Goal: Task Accomplishment & Management: Manage account settings

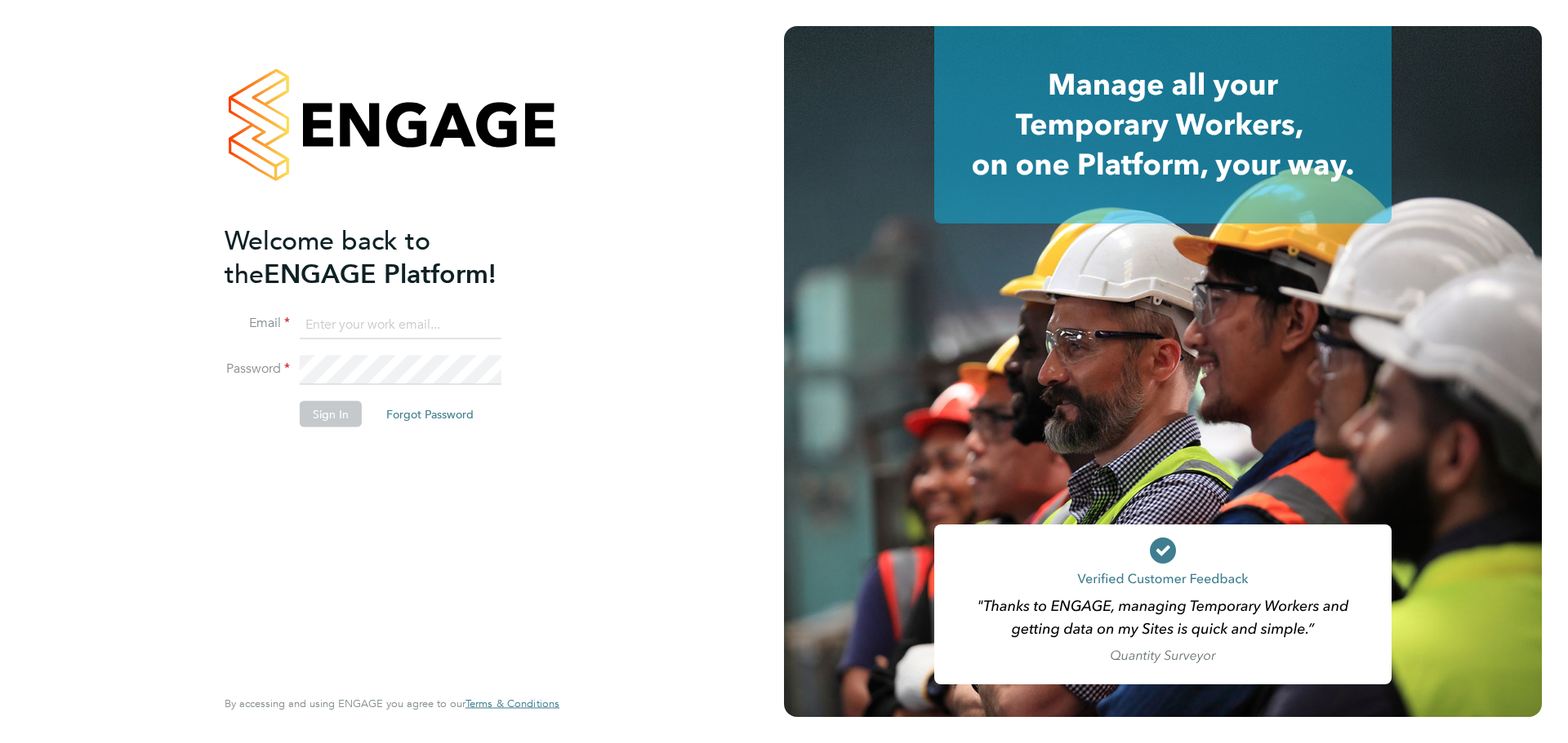
click at [384, 323] on input at bounding box center [401, 325] width 201 height 30
type input "Nicola.Merchant@wates.co.uk"
click at [320, 412] on button "Sign In" at bounding box center [331, 414] width 62 height 26
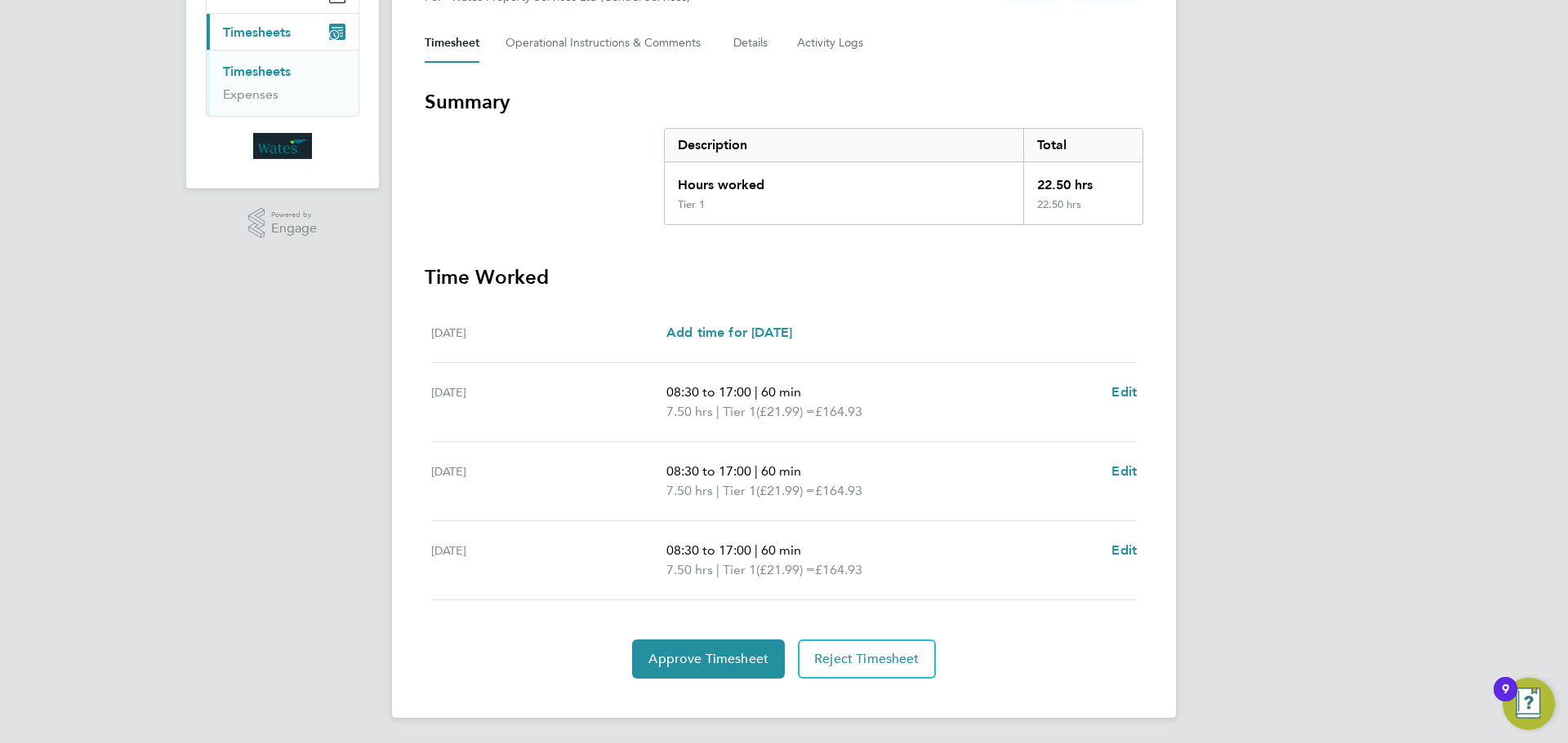
scroll to position [218, 0]
click at [687, 650] on span "Approve Timesheet" at bounding box center [708, 658] width 120 height 17
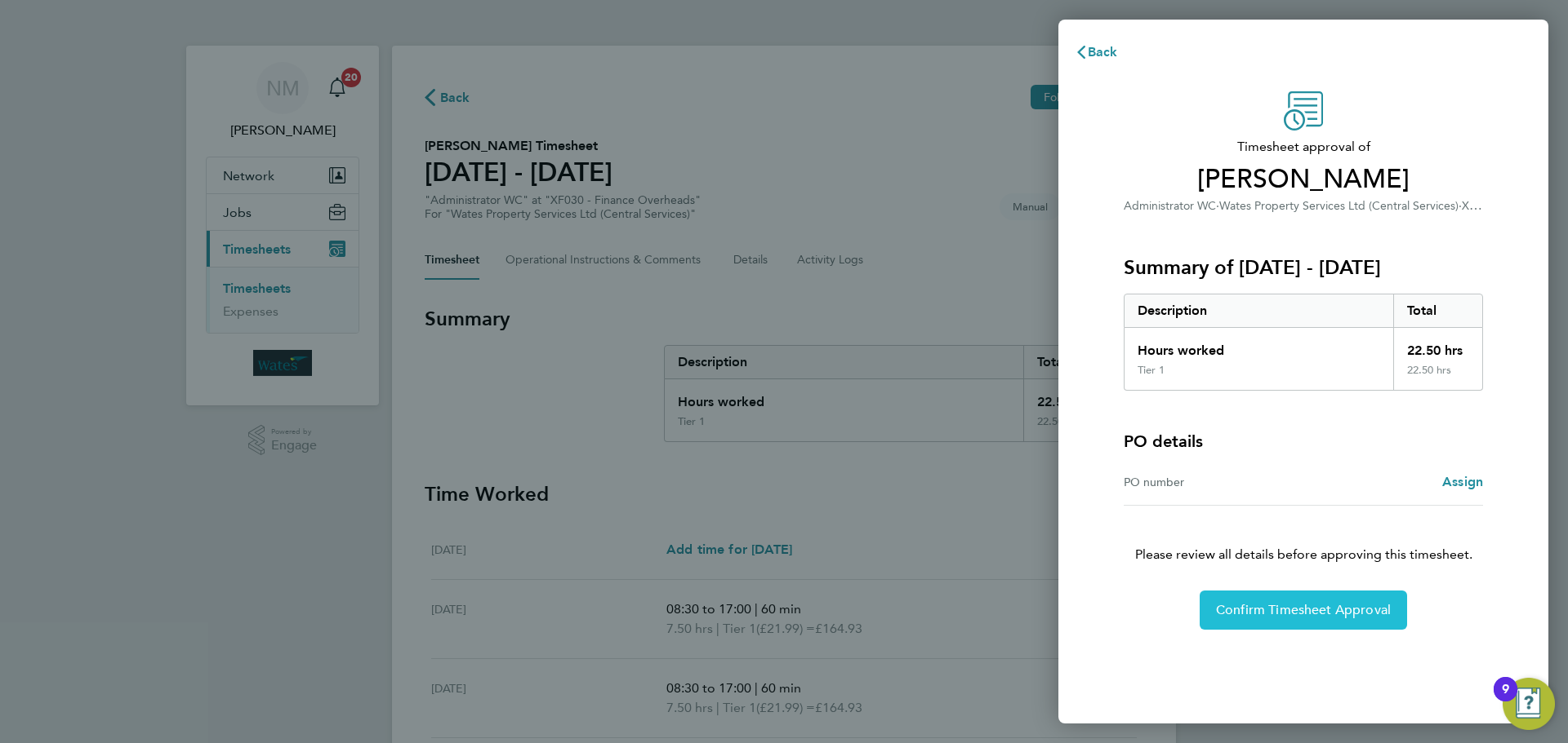
click at [1258, 617] on span "Confirm Timesheet Approval" at bounding box center [1303, 611] width 175 height 17
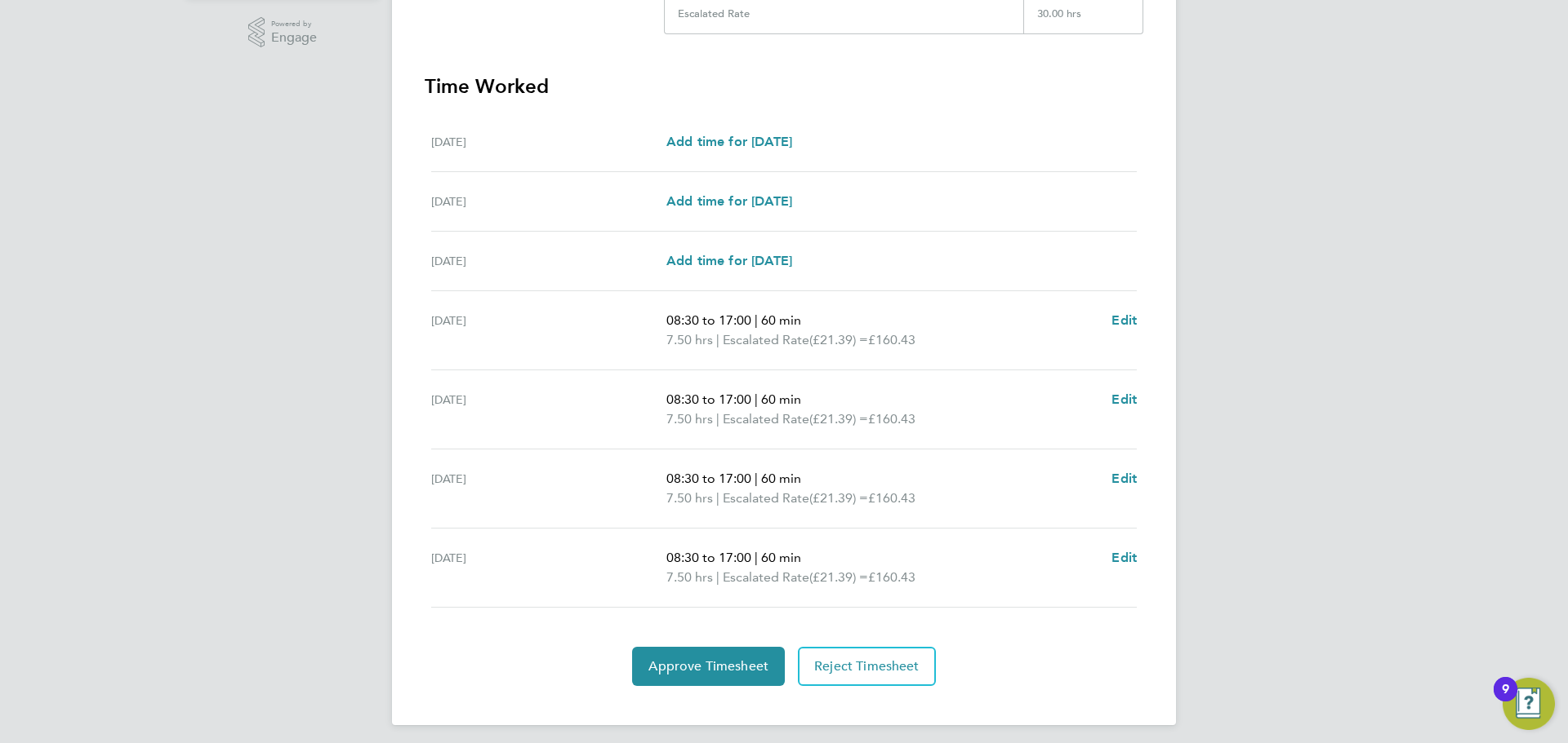
scroll to position [416, 0]
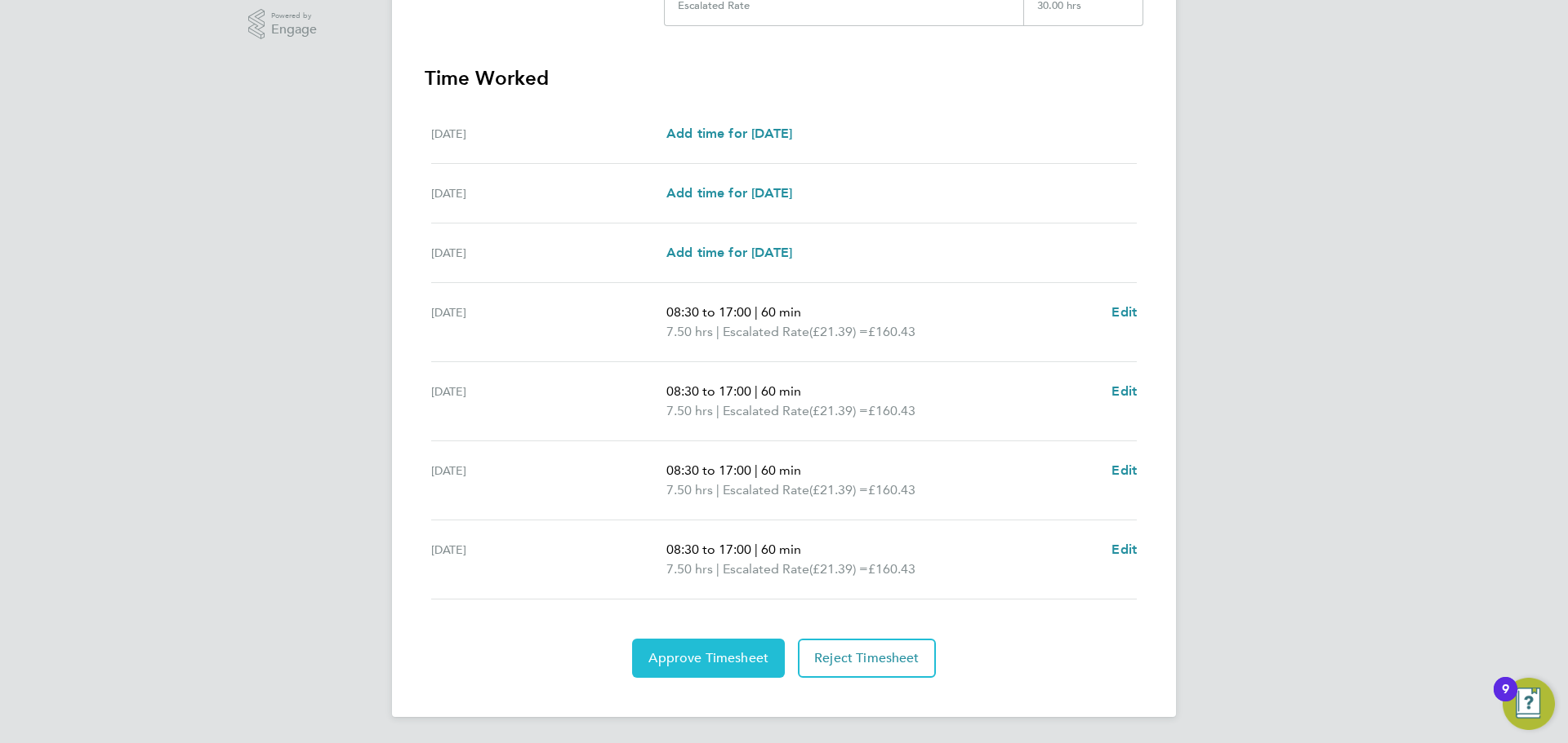
click at [760, 661] on span "Approve Timesheet" at bounding box center [708, 658] width 120 height 17
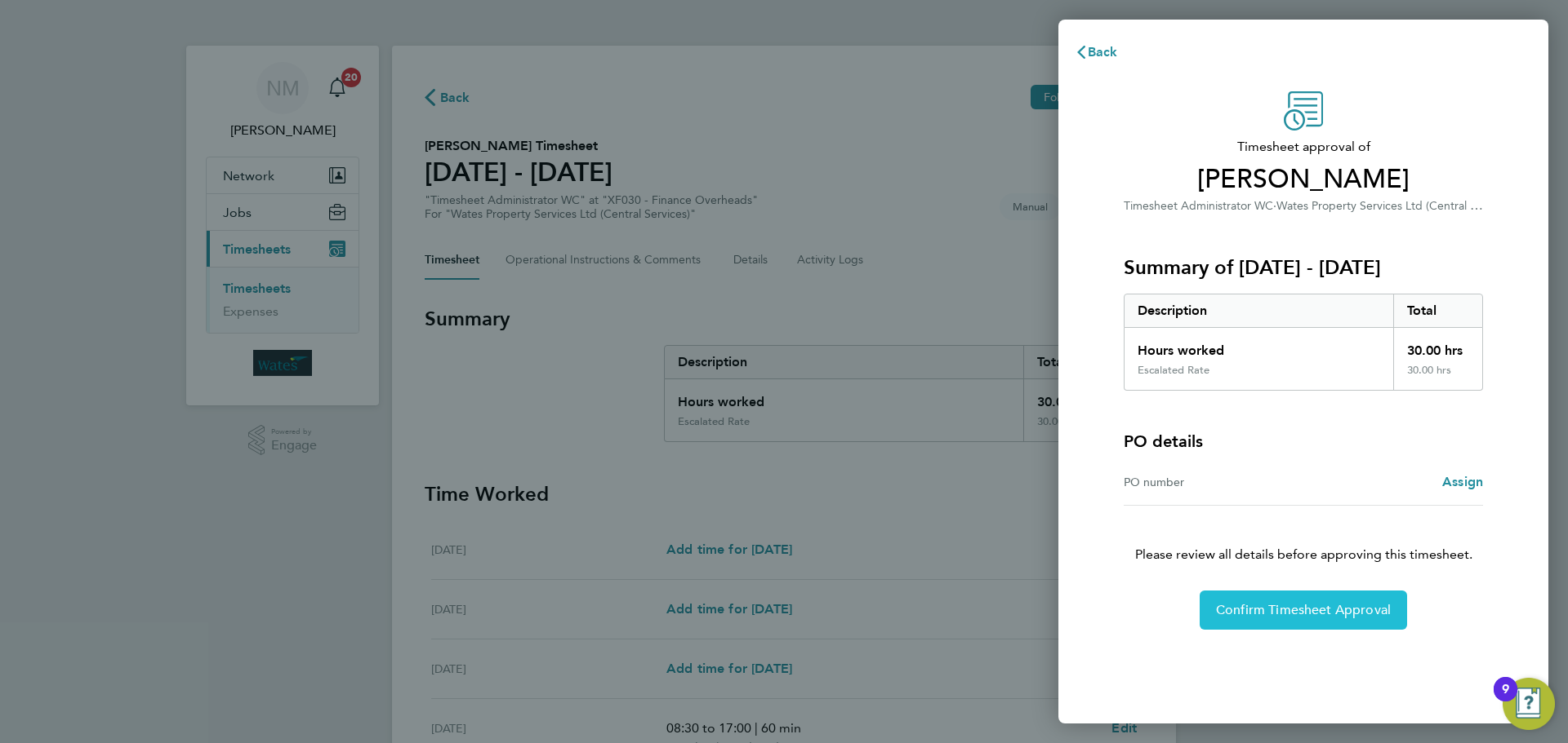
click at [1235, 621] on button "Confirm Timesheet Approval" at bounding box center [1302, 611] width 208 height 39
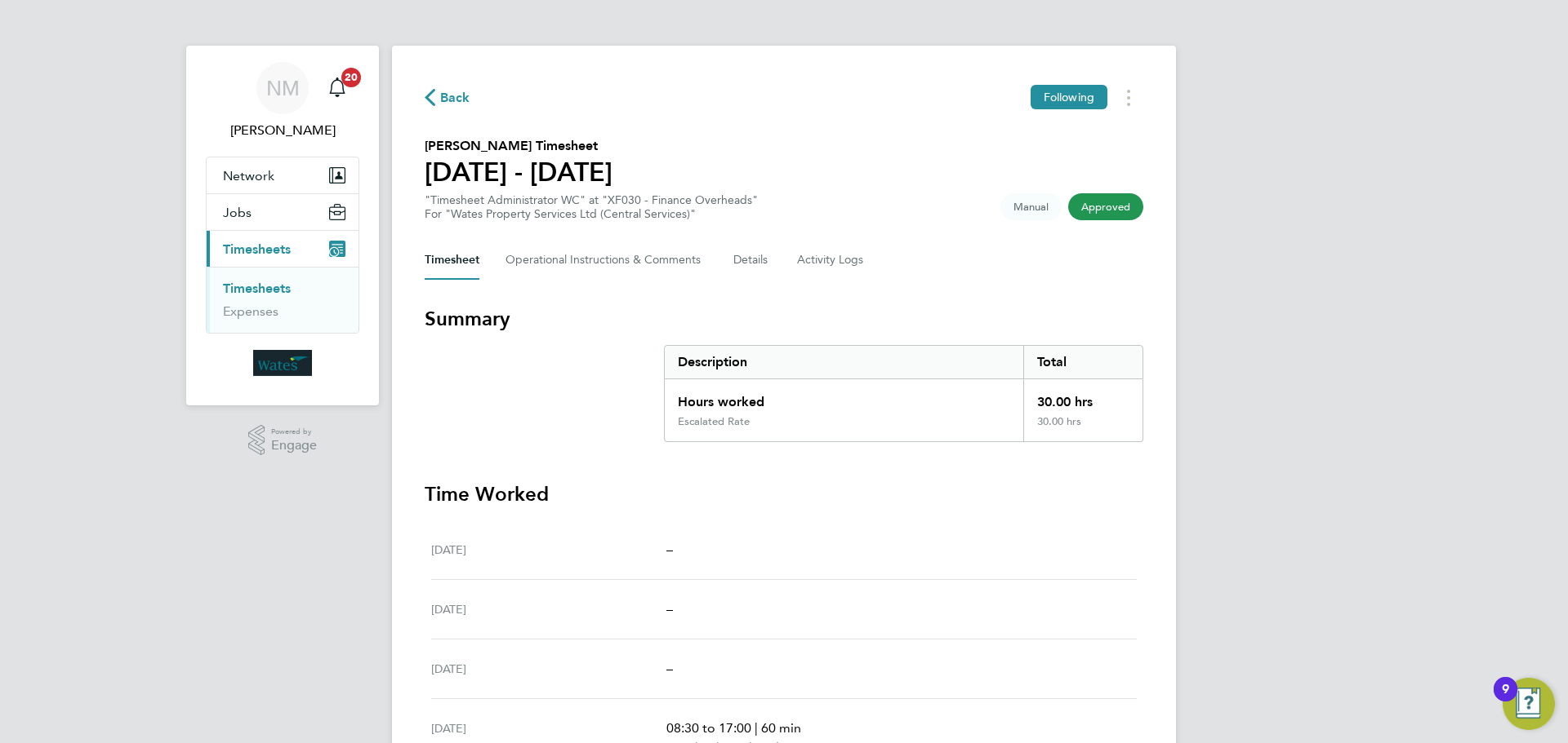
click at [273, 247] on span "Timesheets" at bounding box center [256, 249] width 68 height 16
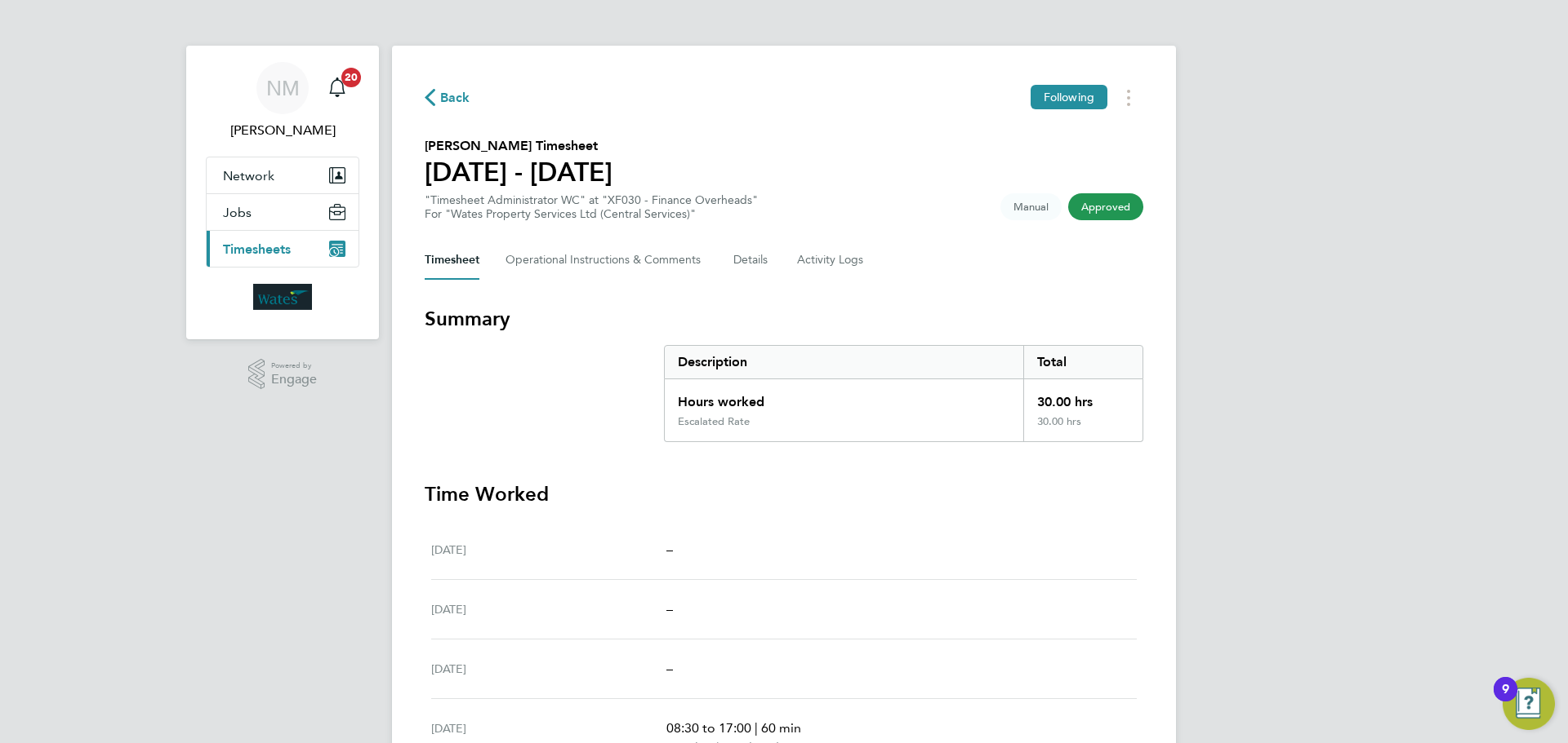
click at [273, 247] on span "Timesheets" at bounding box center [256, 249] width 68 height 16
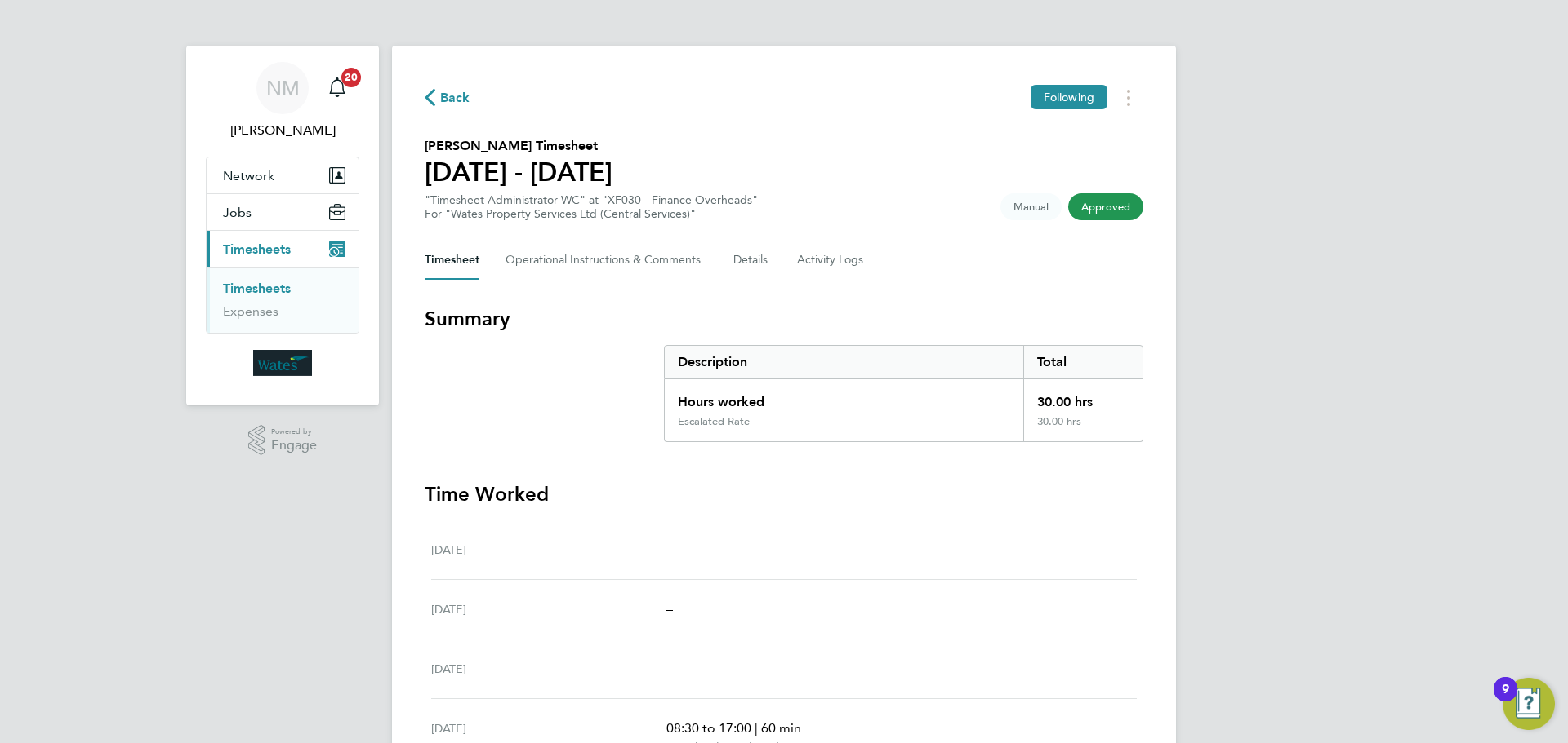
click at [266, 285] on link "Timesheets" at bounding box center [256, 288] width 68 height 16
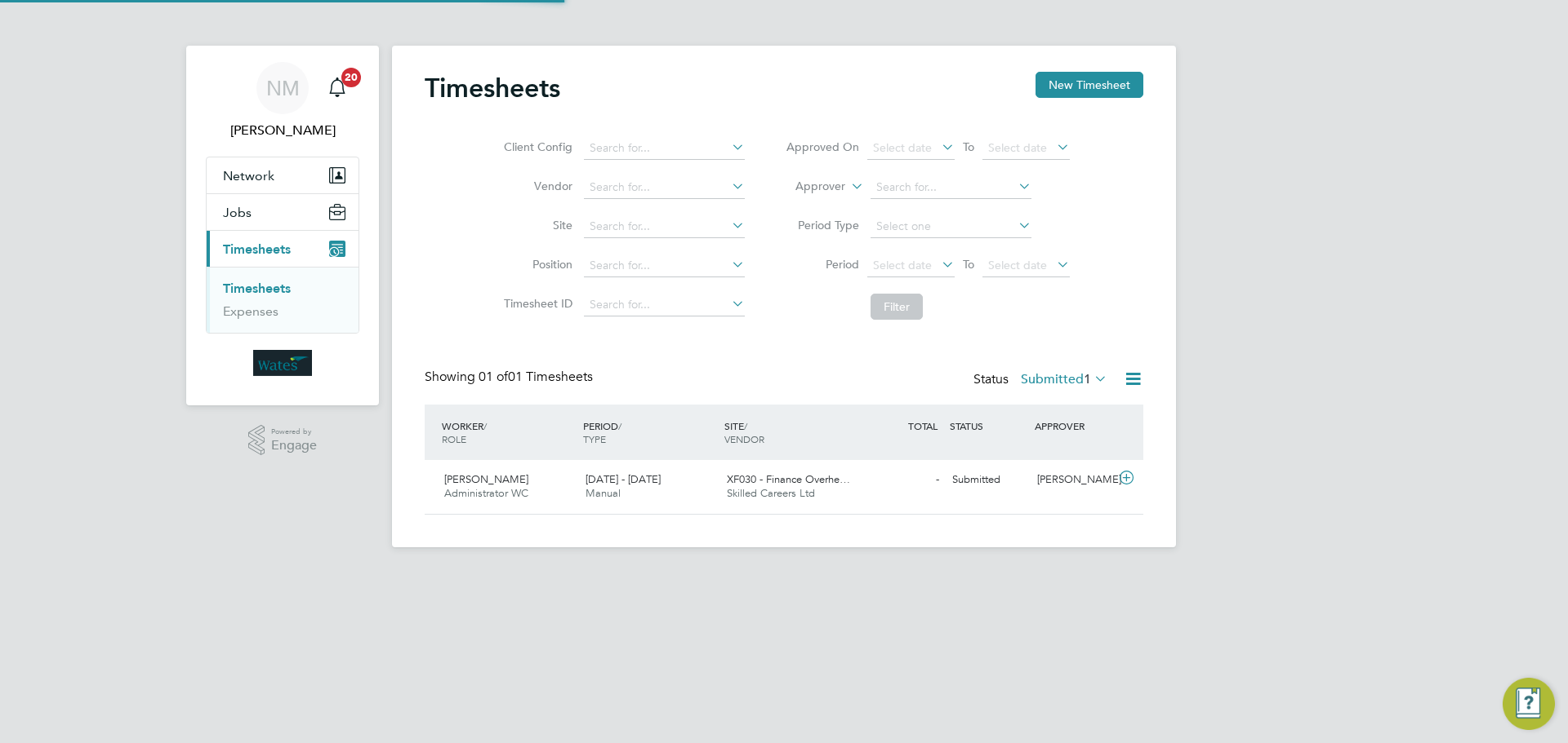
scroll to position [42, 142]
click at [561, 478] on div "Surinder Kallah Administrator WC 23 - 29 Aug 2025" at bounding box center [509, 487] width 142 height 41
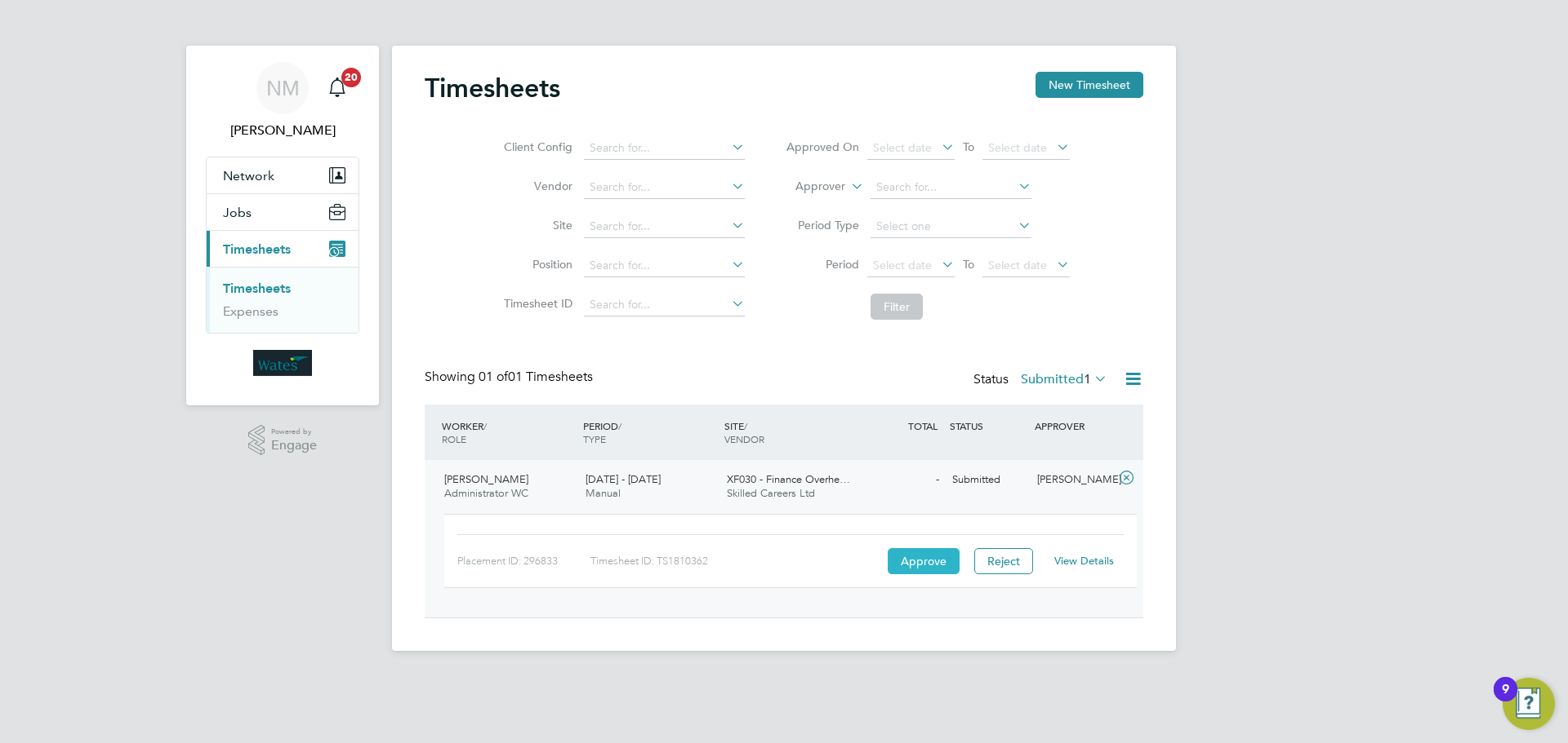
click at [939, 567] on button "Approve" at bounding box center [923, 561] width 72 height 26
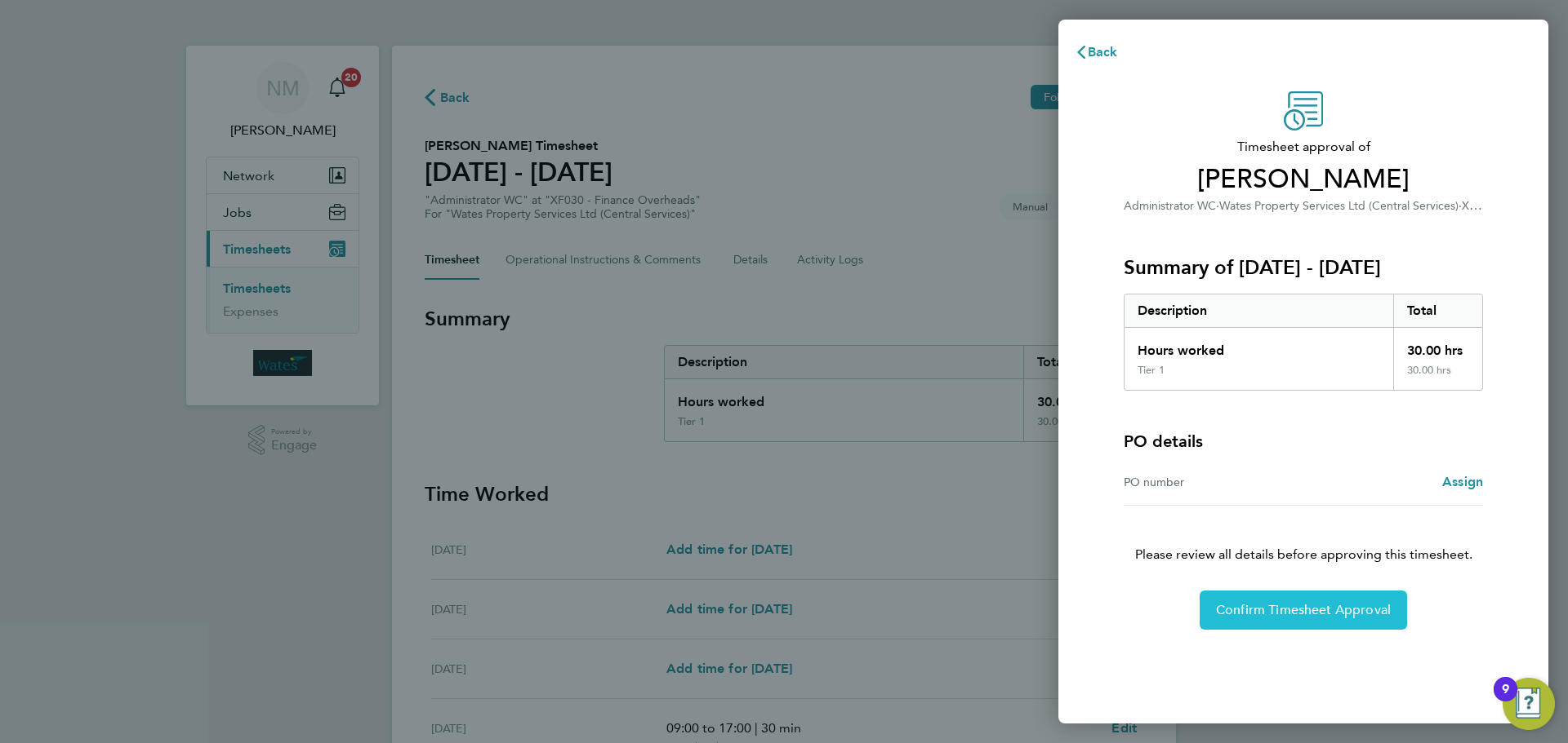
click at [1224, 599] on button "Confirm Timesheet Approval" at bounding box center [1302, 611] width 208 height 39
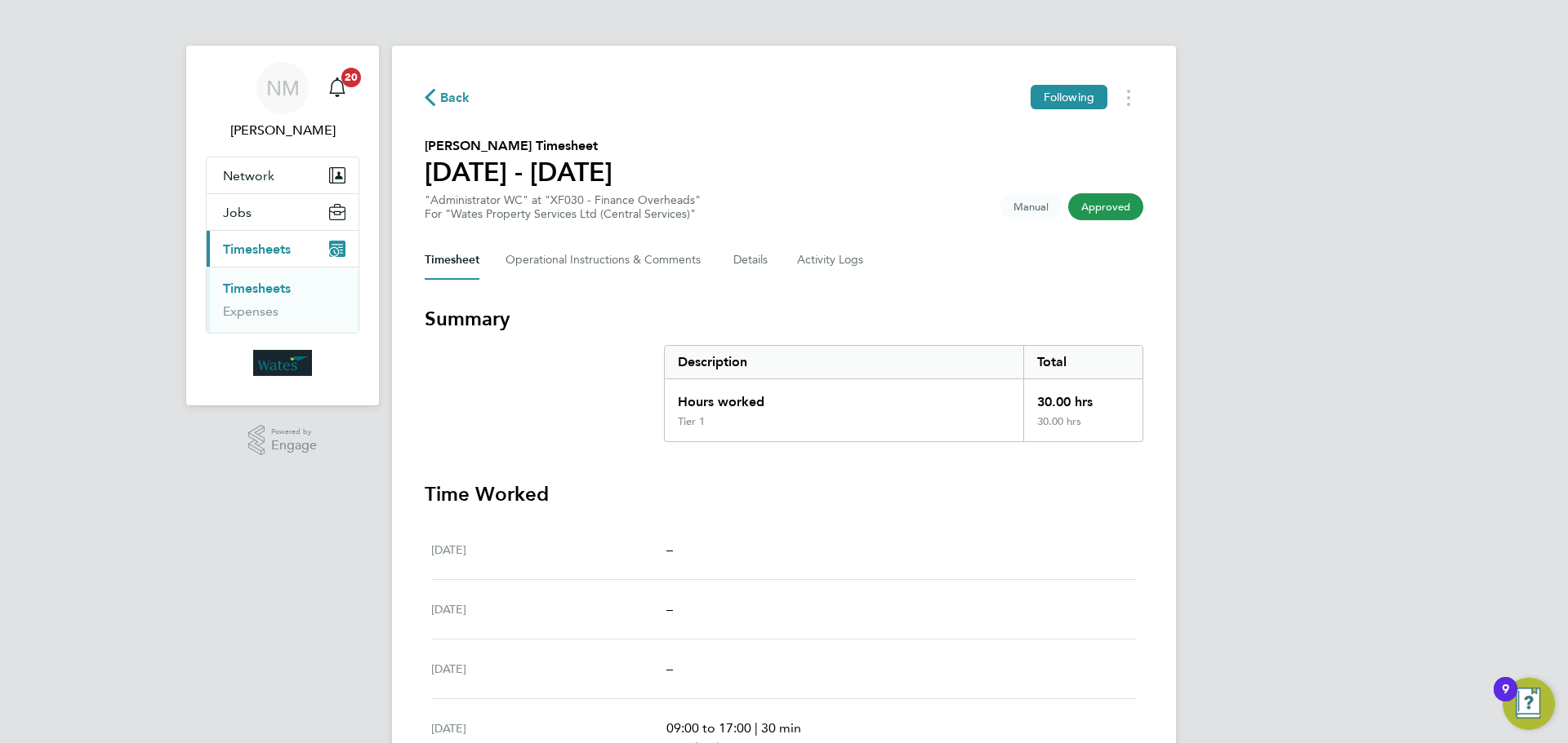
click at [1098, 210] on span "Approved" at bounding box center [1105, 207] width 75 height 27
click at [247, 251] on span "Timesheets" at bounding box center [256, 249] width 68 height 16
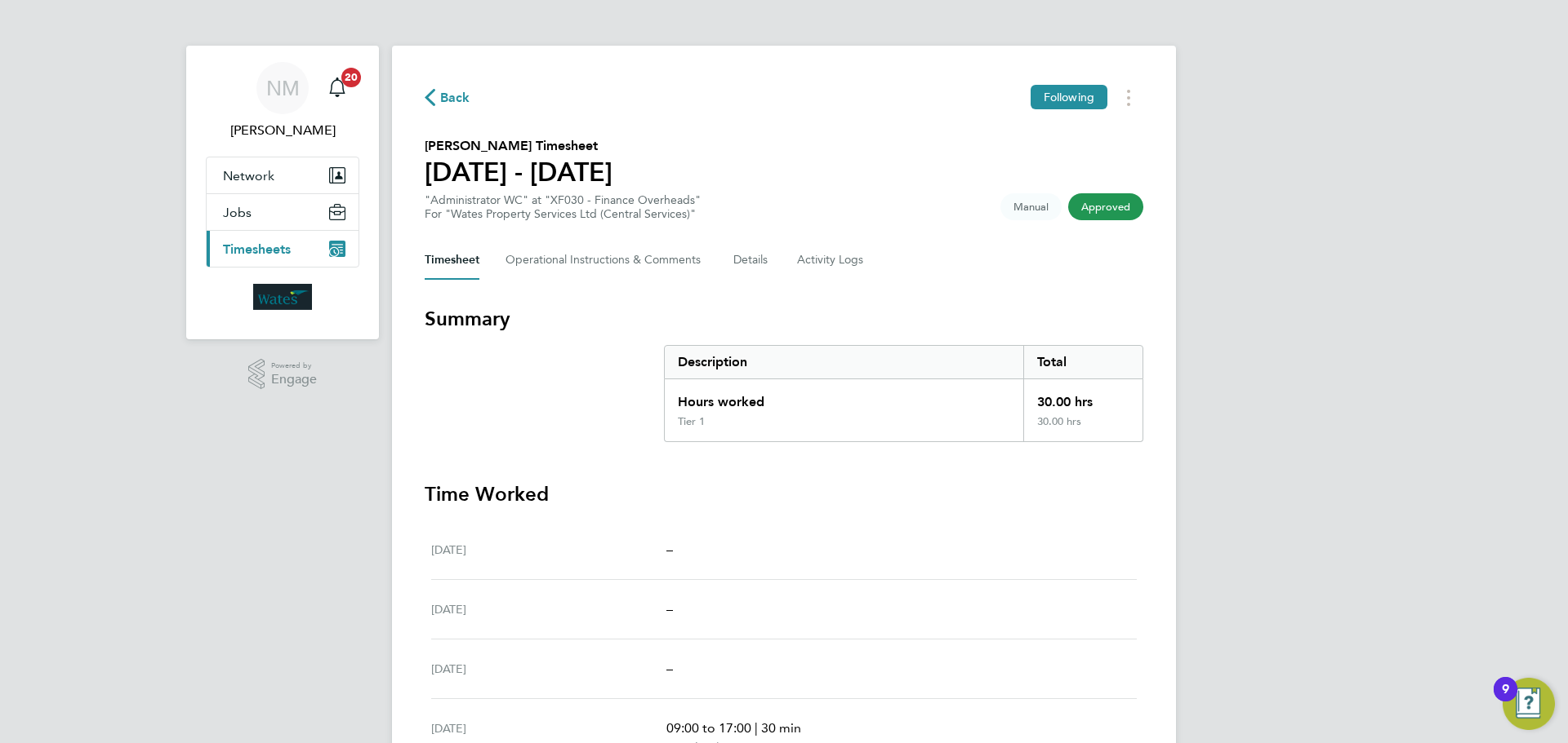
click at [250, 256] on span "Timesheets" at bounding box center [256, 249] width 68 height 16
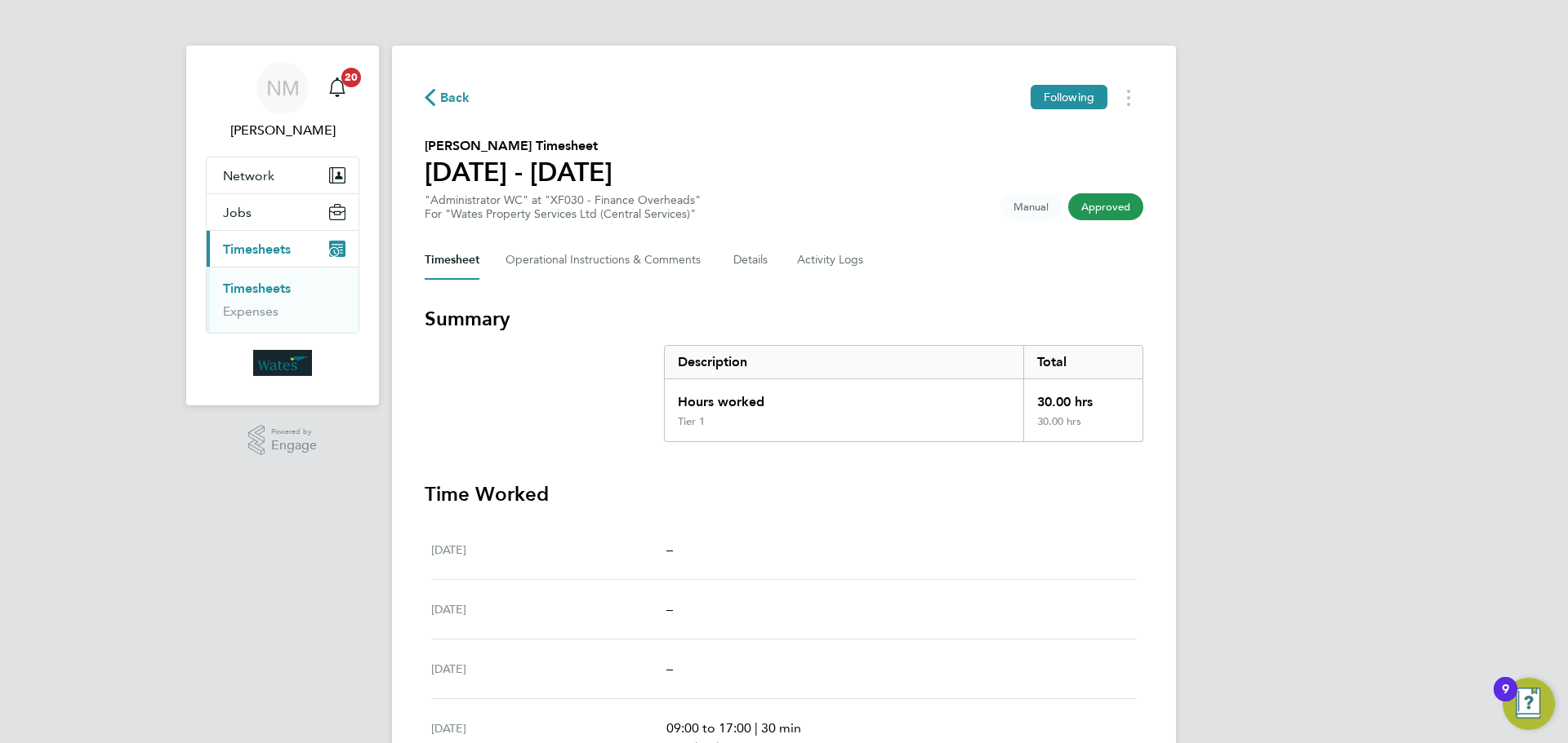
click at [248, 284] on link "Timesheets" at bounding box center [256, 288] width 68 height 16
